Goal: Task Accomplishment & Management: Manage account settings

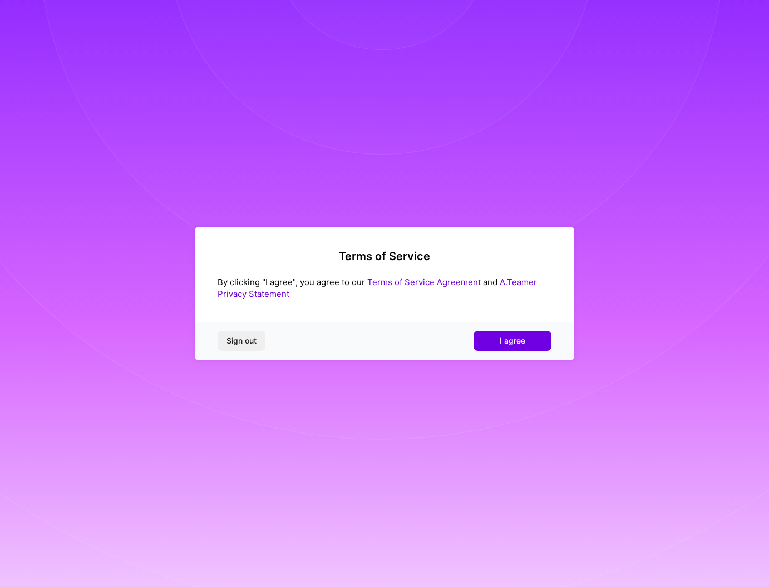
click at [519, 351] on div "Sign out I agree" at bounding box center [384, 341] width 378 height 38
click at [514, 343] on span "I agree" at bounding box center [512, 340] width 26 height 11
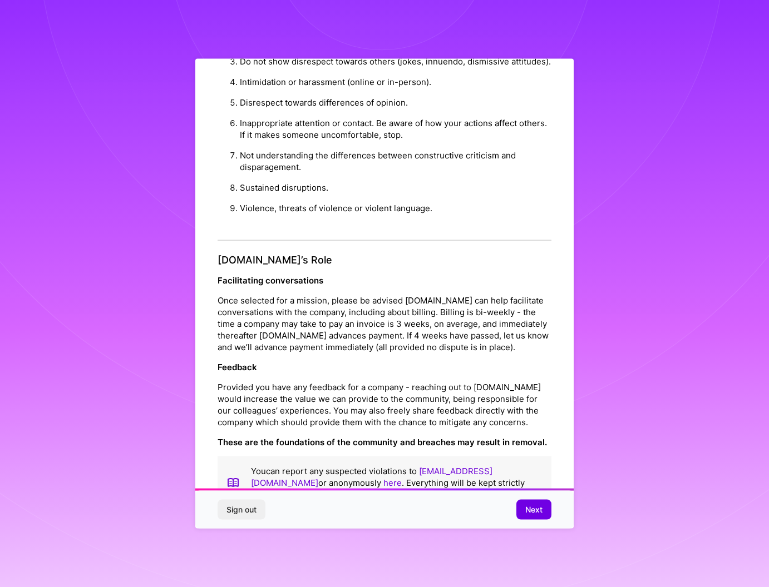
scroll to position [17, 0]
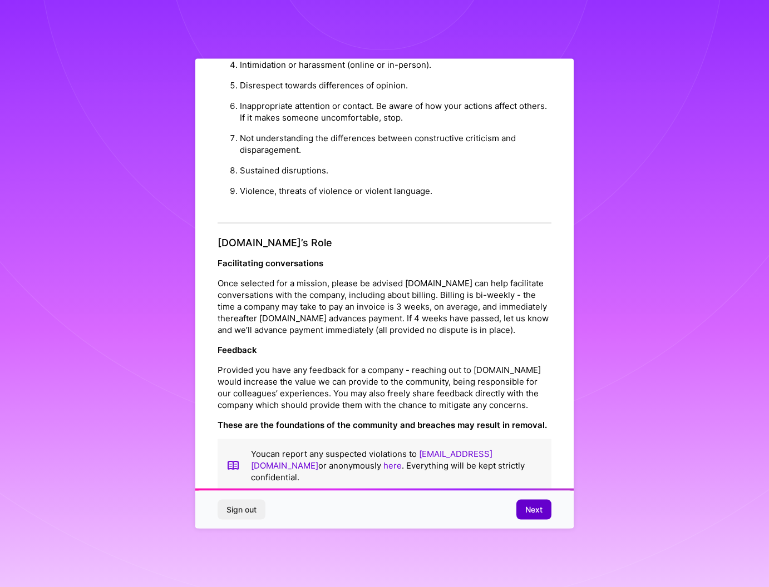
click at [534, 502] on button "Next" at bounding box center [533, 509] width 35 height 20
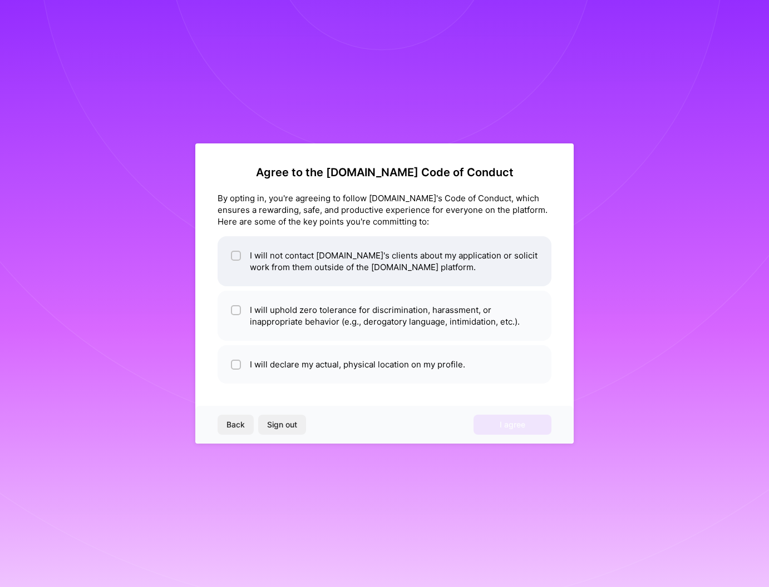
click at [334, 272] on li "I will not contact [DOMAIN_NAME]'s clients about my application or solicit work…" at bounding box center [384, 261] width 334 height 50
checkbox input "true"
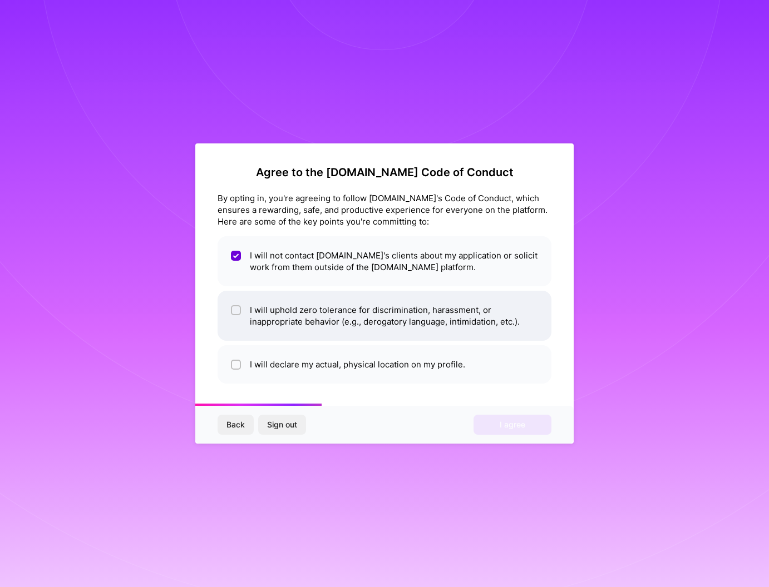
click at [332, 308] on li "I will uphold zero tolerance for discrimination, harassment, or inappropriate b…" at bounding box center [384, 316] width 334 height 50
checkbox input "true"
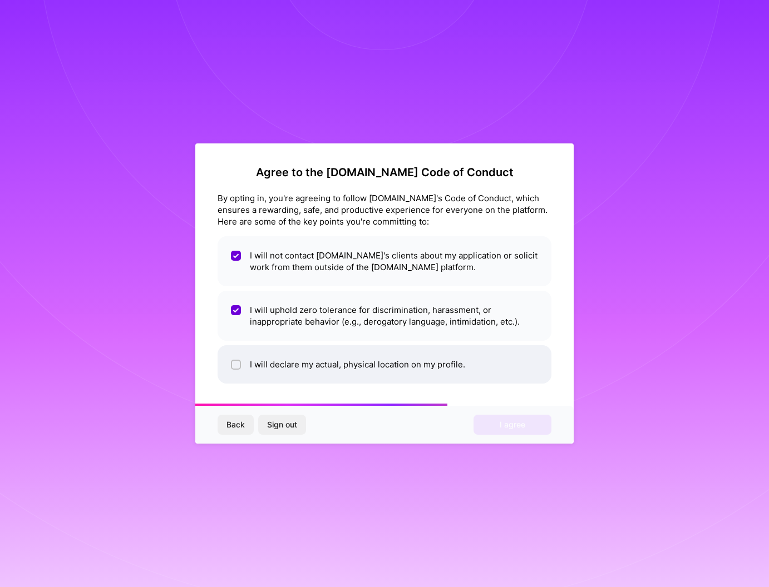
click at [344, 352] on li "I will declare my actual, physical location on my profile." at bounding box center [384, 364] width 334 height 38
checkbox input "true"
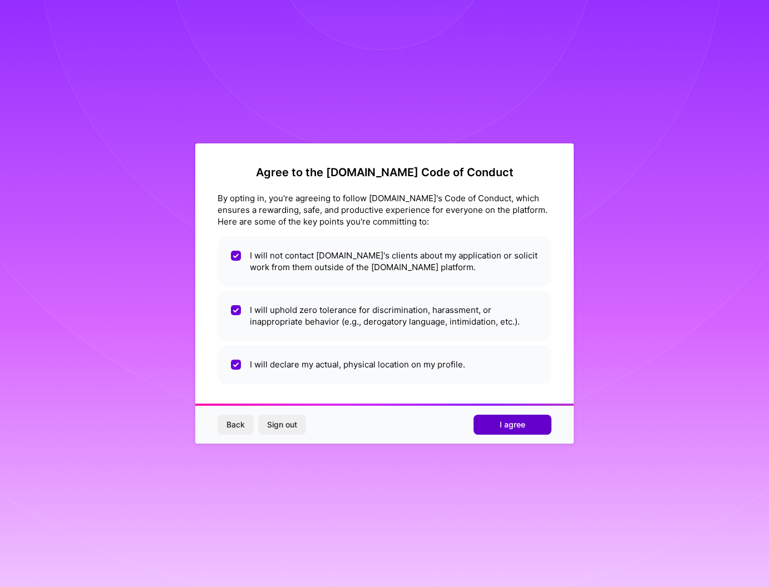
click at [498, 422] on button "I agree" at bounding box center [512, 425] width 78 height 20
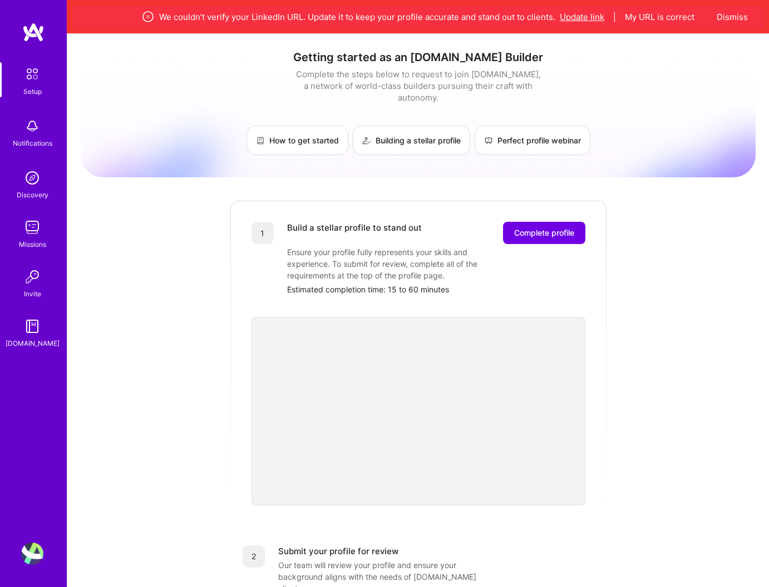
click at [587, 16] on button "Update link" at bounding box center [582, 17] width 44 height 12
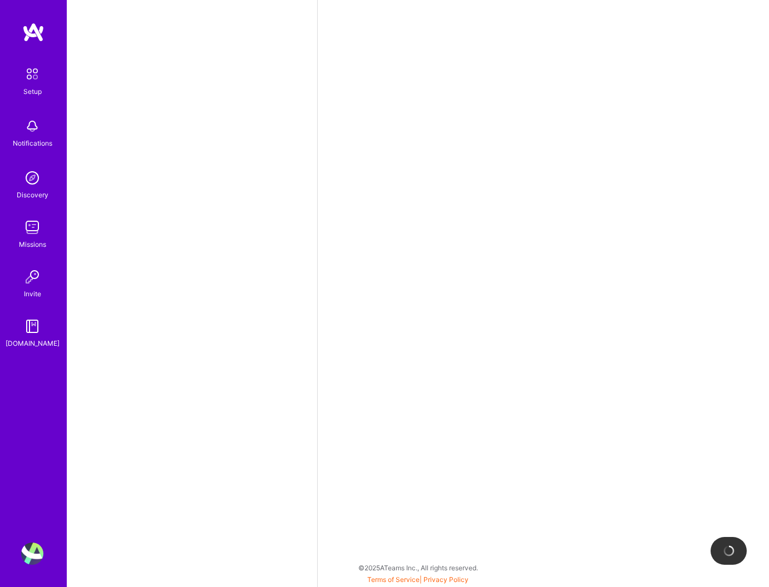
select select "US"
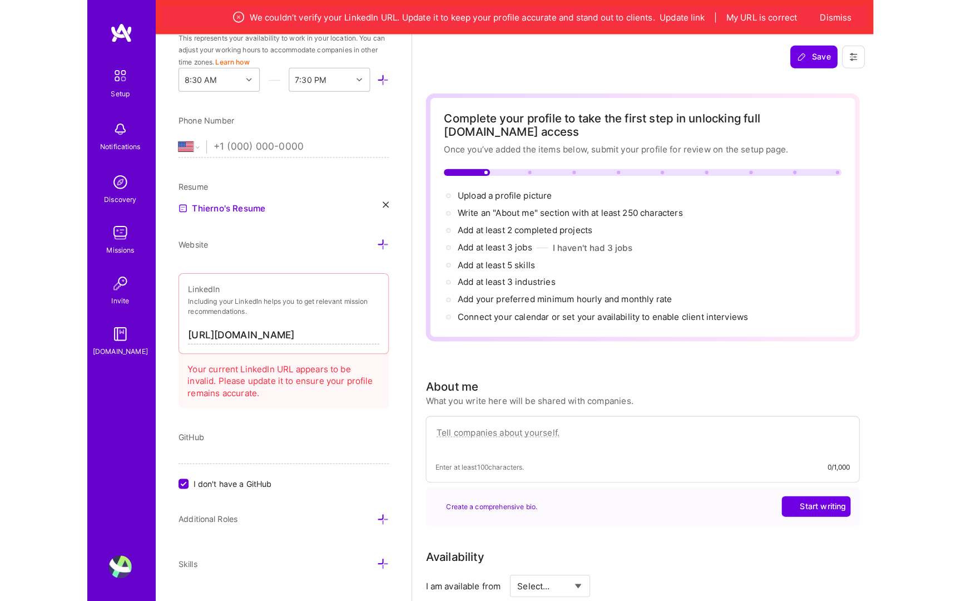
scroll to position [358, 0]
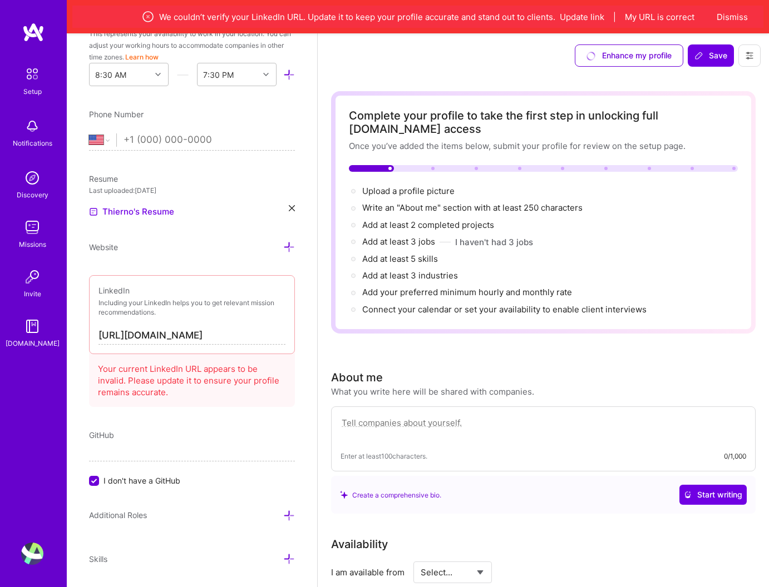
click at [258, 344] on input "[URL][DOMAIN_NAME]" at bounding box center [191, 336] width 187 height 18
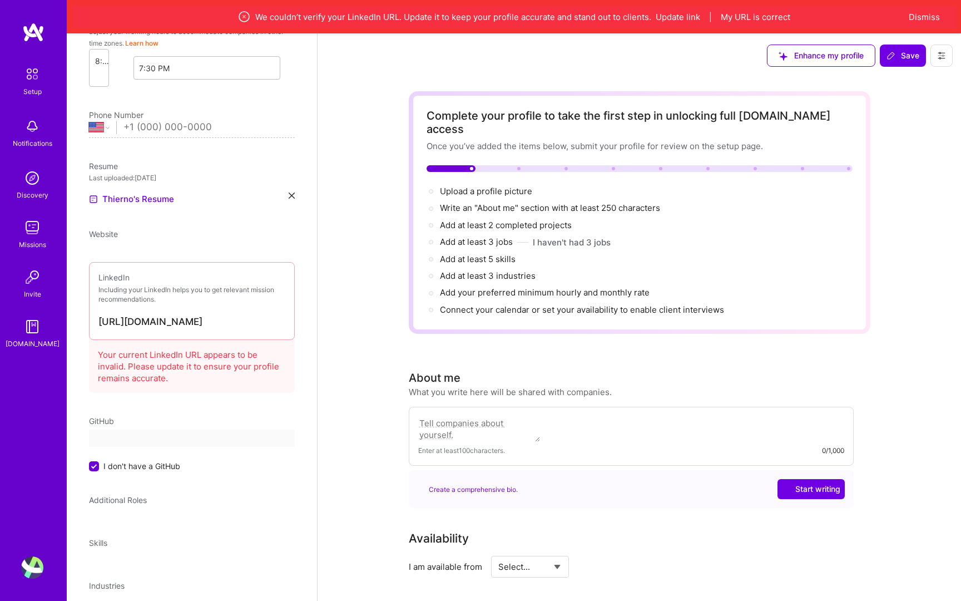
select select "US"
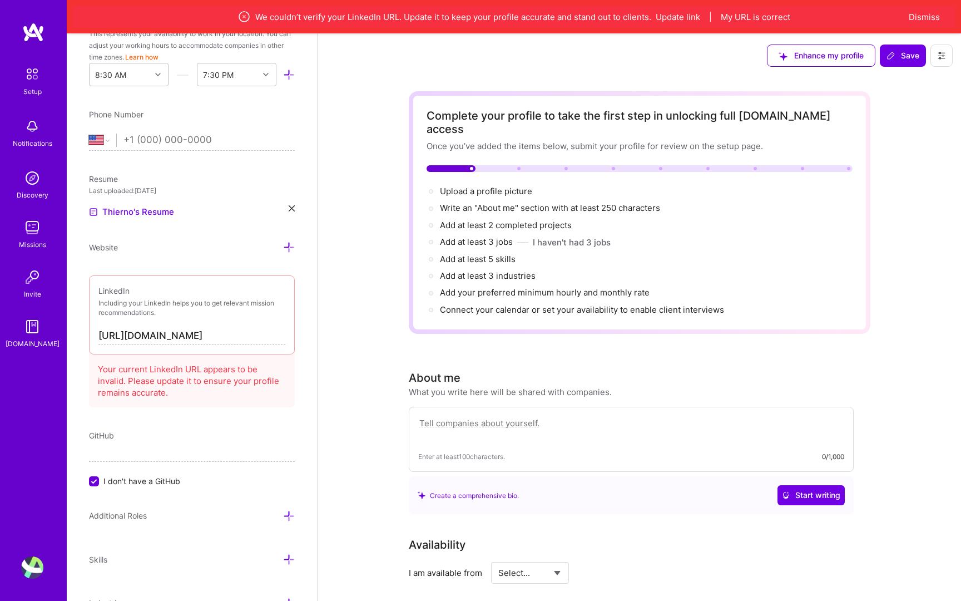
scroll to position [360, 0]
click at [214, 325] on input "[URL][DOMAIN_NAME]" at bounding box center [191, 334] width 187 height 18
click at [204, 334] on input "[URL][DOMAIN_NAME]" at bounding box center [191, 334] width 187 height 18
paste input "iallobkny"
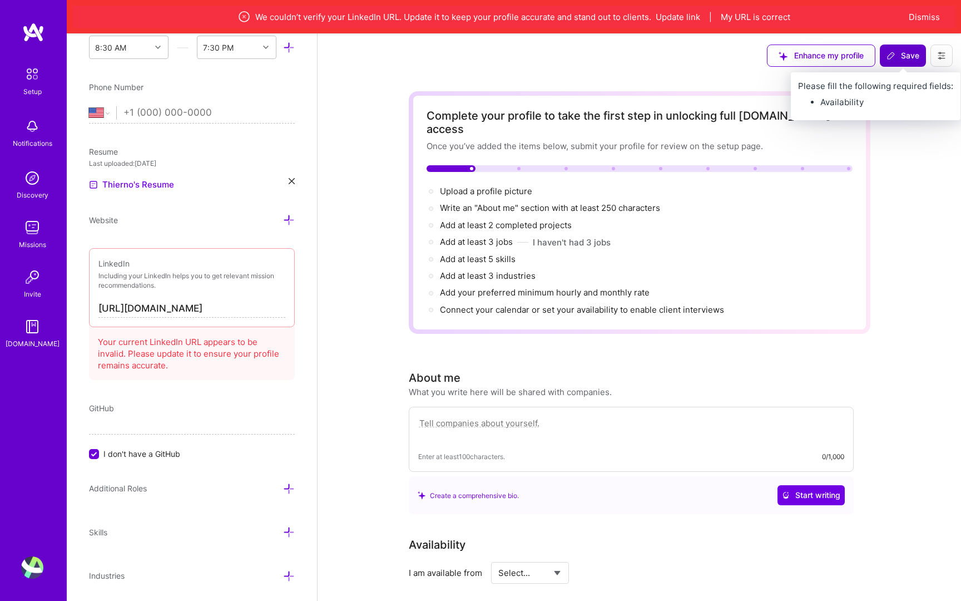
type input "[URL][DOMAIN_NAME]"
click at [768, 54] on span "Save" at bounding box center [903, 55] width 33 height 11
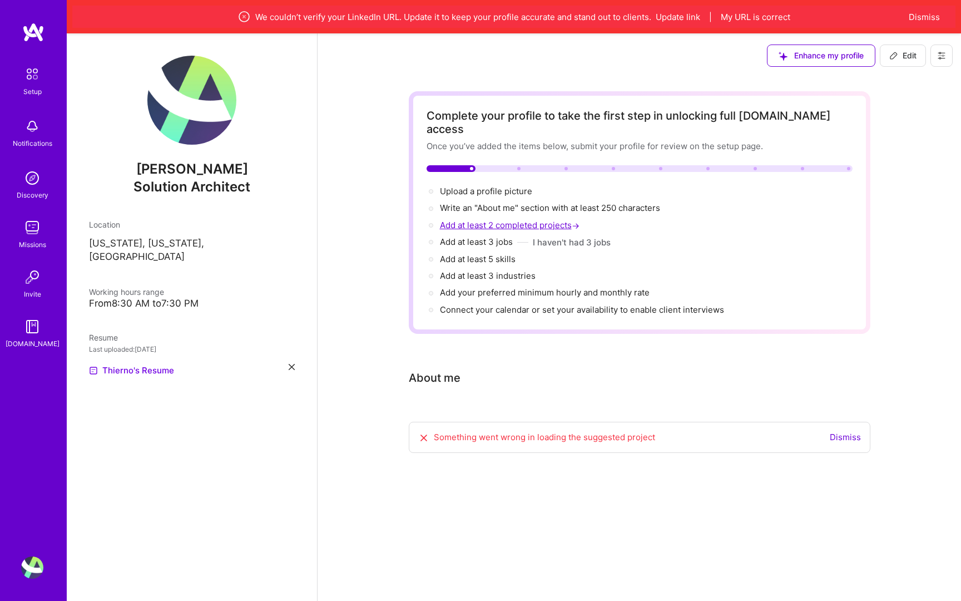
scroll to position [0, 0]
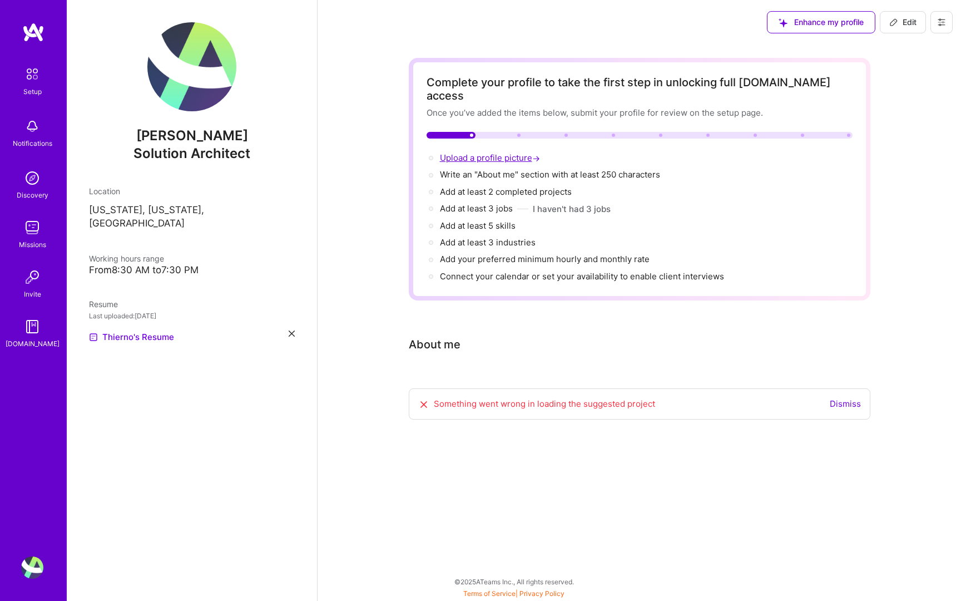
click at [480, 152] on span "Upload a profile picture →" at bounding box center [491, 157] width 102 height 11
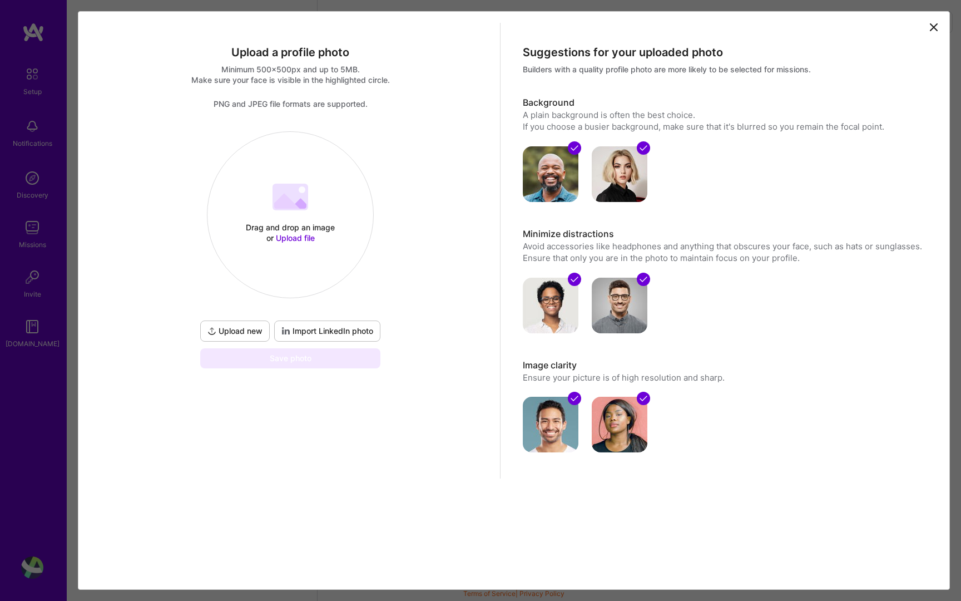
click at [290, 237] on span "Upload file" at bounding box center [295, 237] width 39 height 9
click at [429, 425] on div "Upload a profile photo Minimum 500x500px and up to 5MB. Make sure your face is …" at bounding box center [290, 251] width 419 height 456
click at [768, 24] on icon at bounding box center [933, 27] width 7 height 7
